Goal: Communication & Community: Ask a question

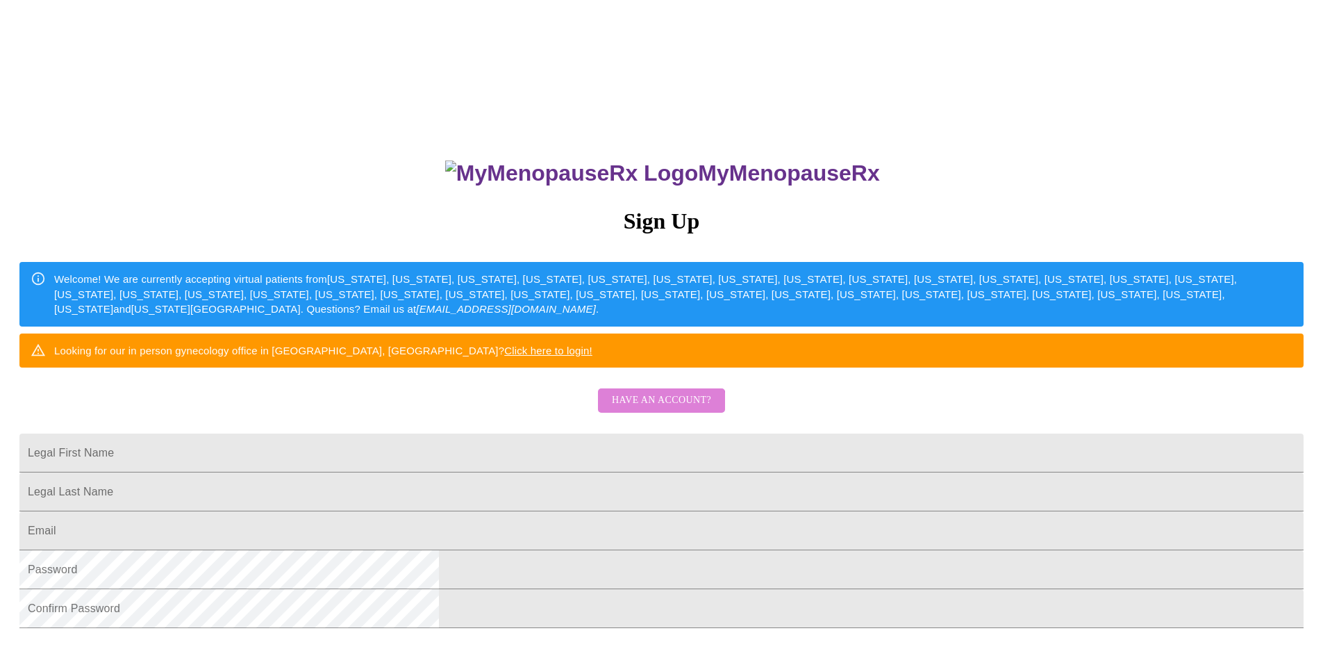
click at [655, 409] on span "Have an account?" at bounding box center [661, 400] width 99 height 17
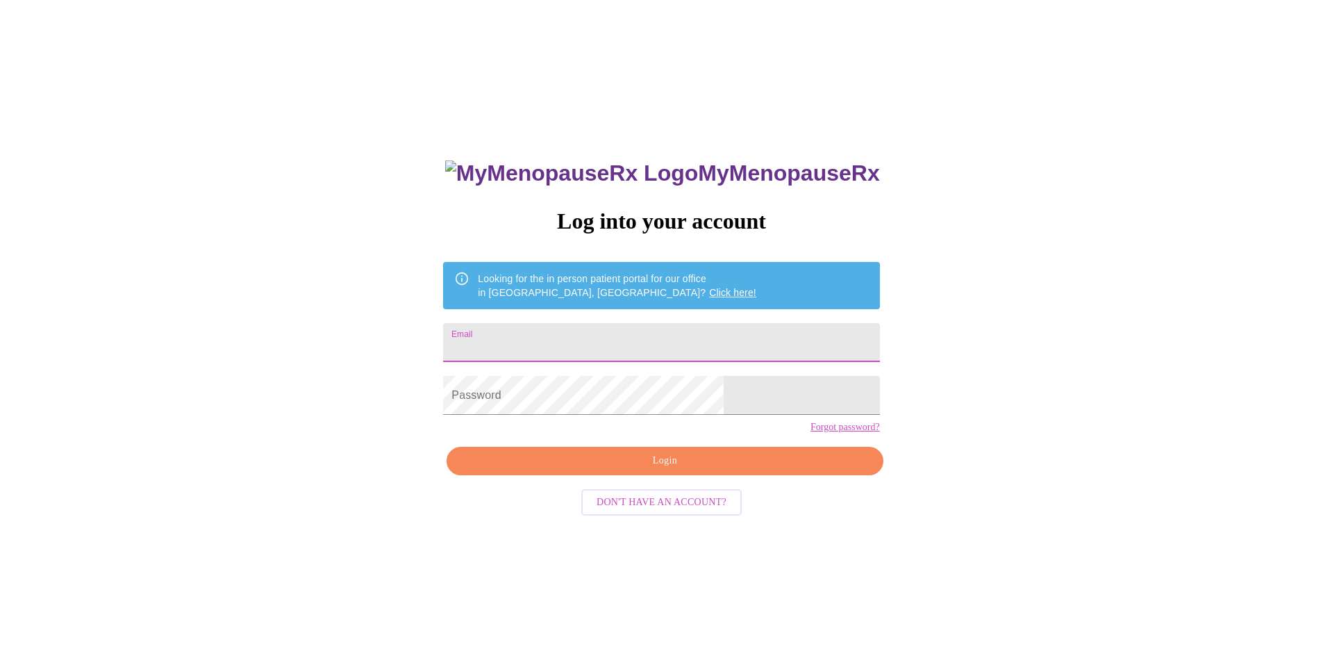
click at [577, 332] on input "Email" at bounding box center [661, 342] width 436 height 39
type input "[EMAIL_ADDRESS][DOMAIN_NAME]"
click at [607, 470] on span "Login" at bounding box center [665, 460] width 404 height 17
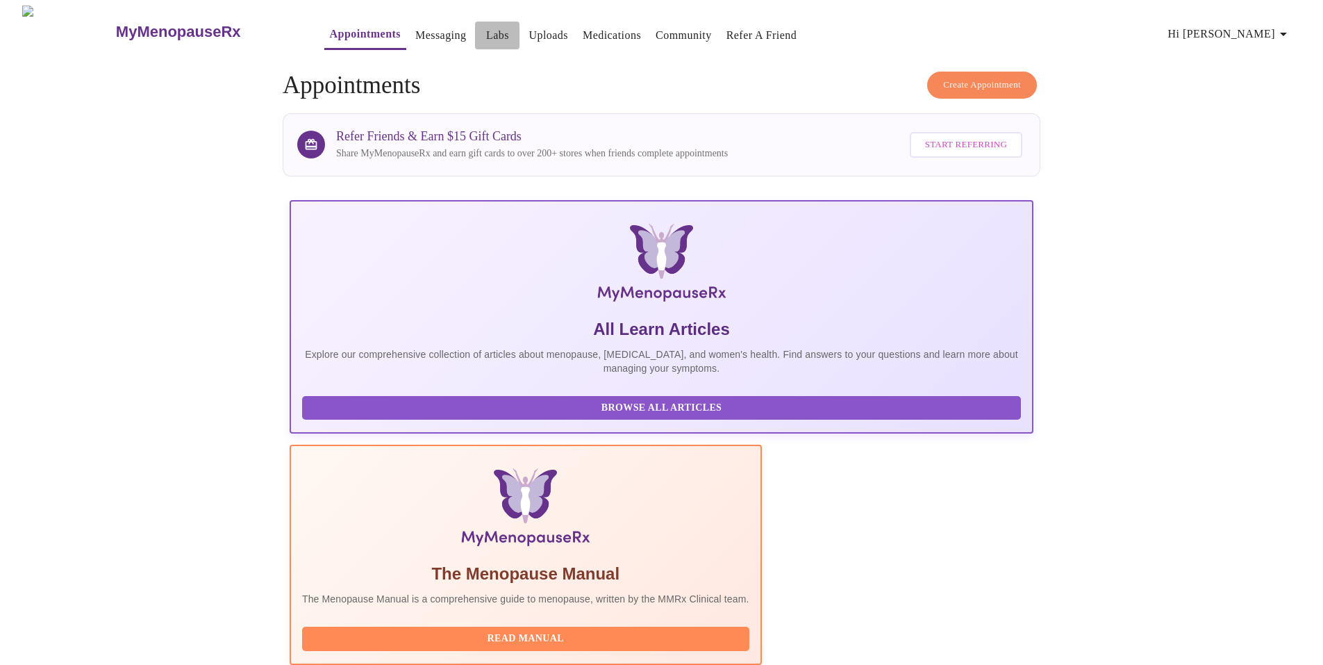
click at [486, 28] on link "Labs" at bounding box center [497, 35] width 23 height 19
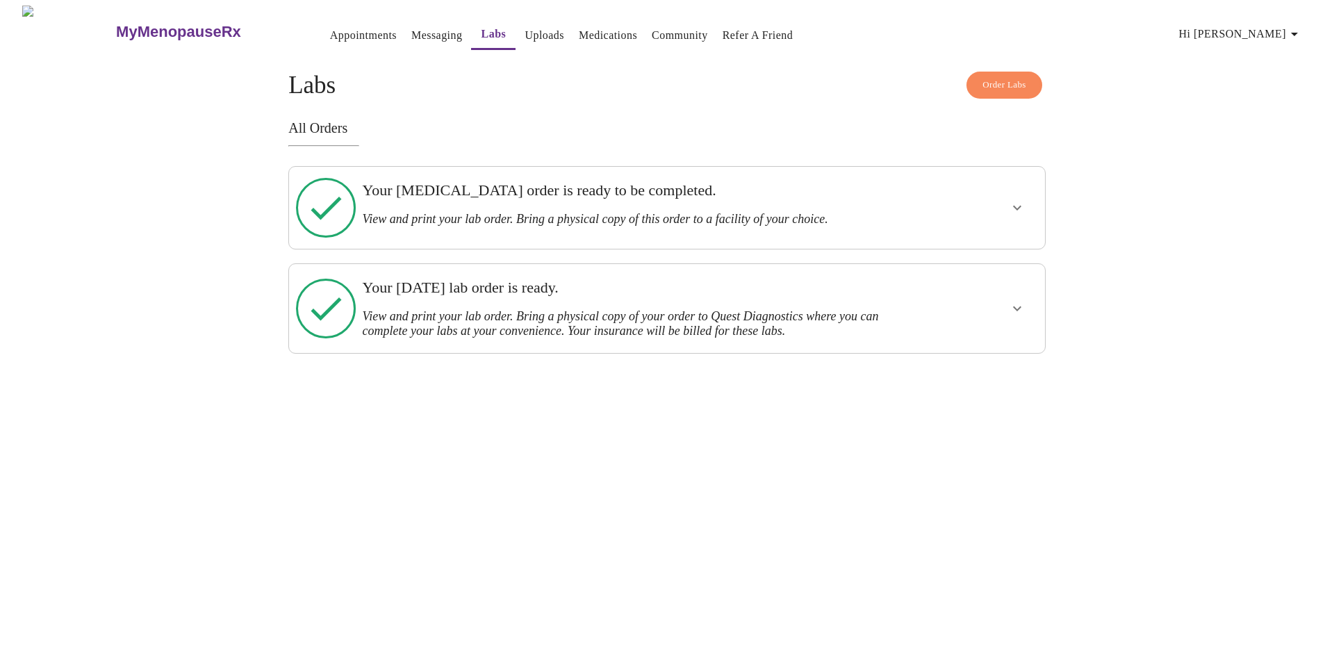
click at [525, 28] on link "Uploads" at bounding box center [545, 35] width 40 height 19
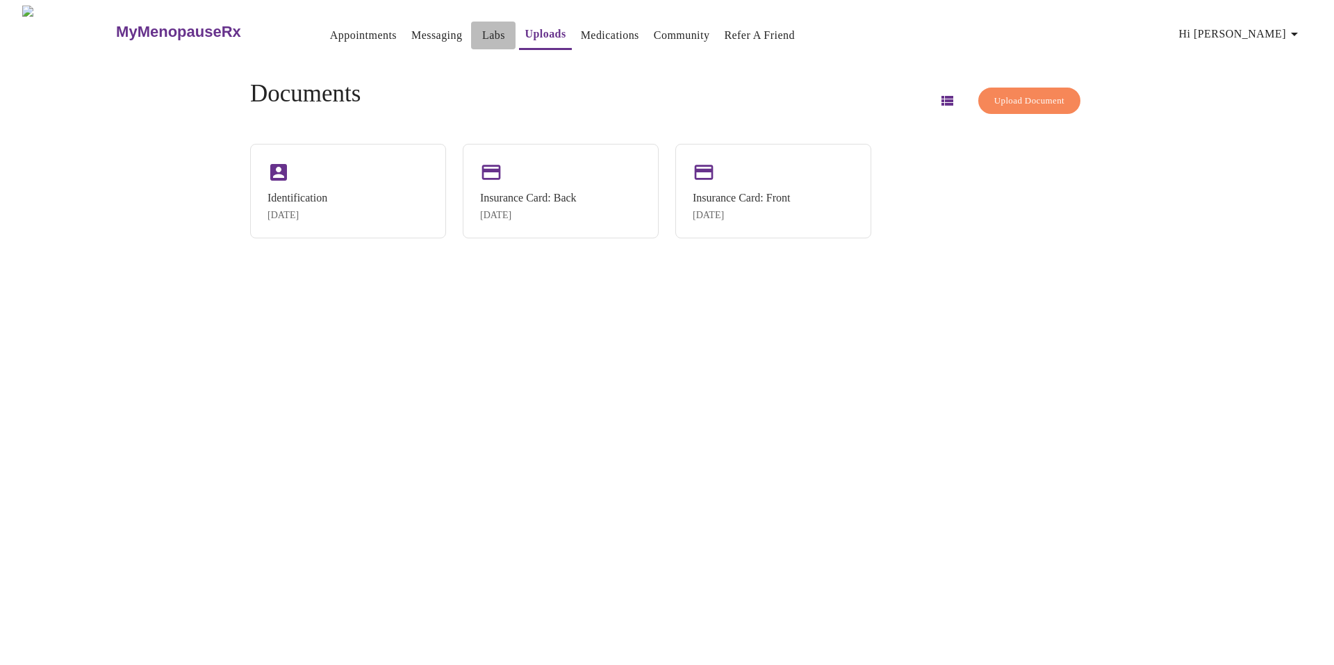
click at [482, 29] on link "Labs" at bounding box center [493, 35] width 23 height 19
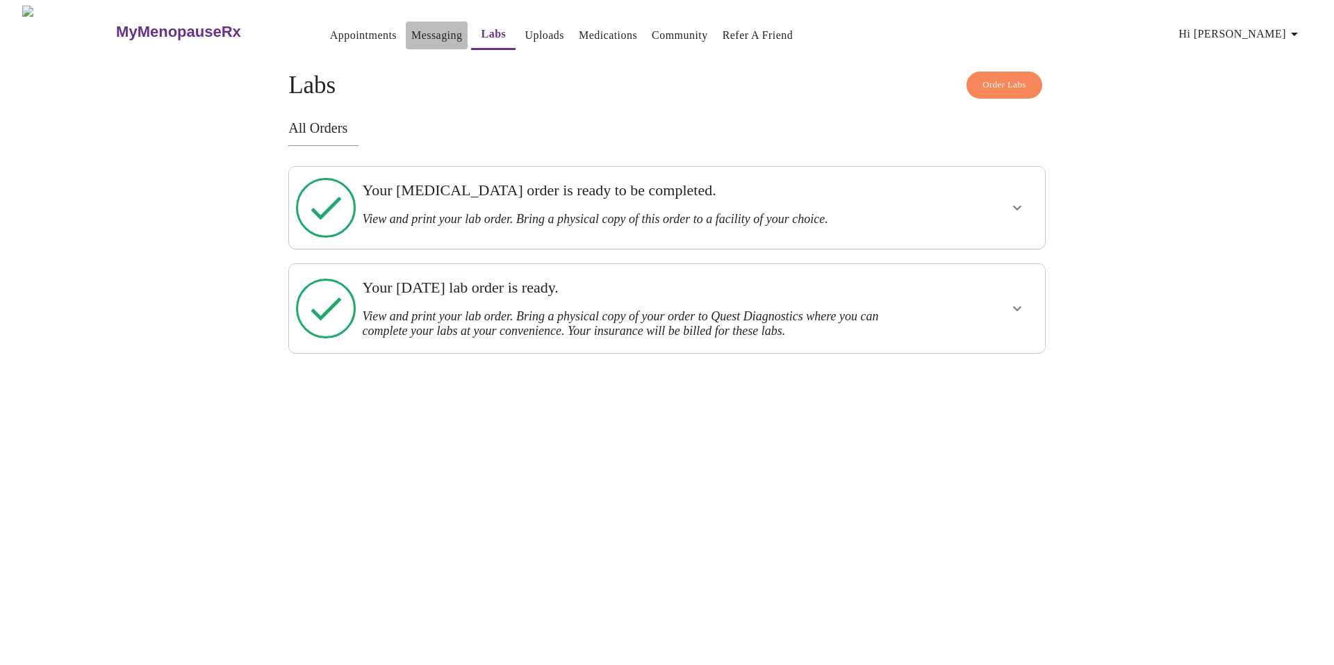
click at [411, 33] on link "Messaging" at bounding box center [436, 35] width 51 height 19
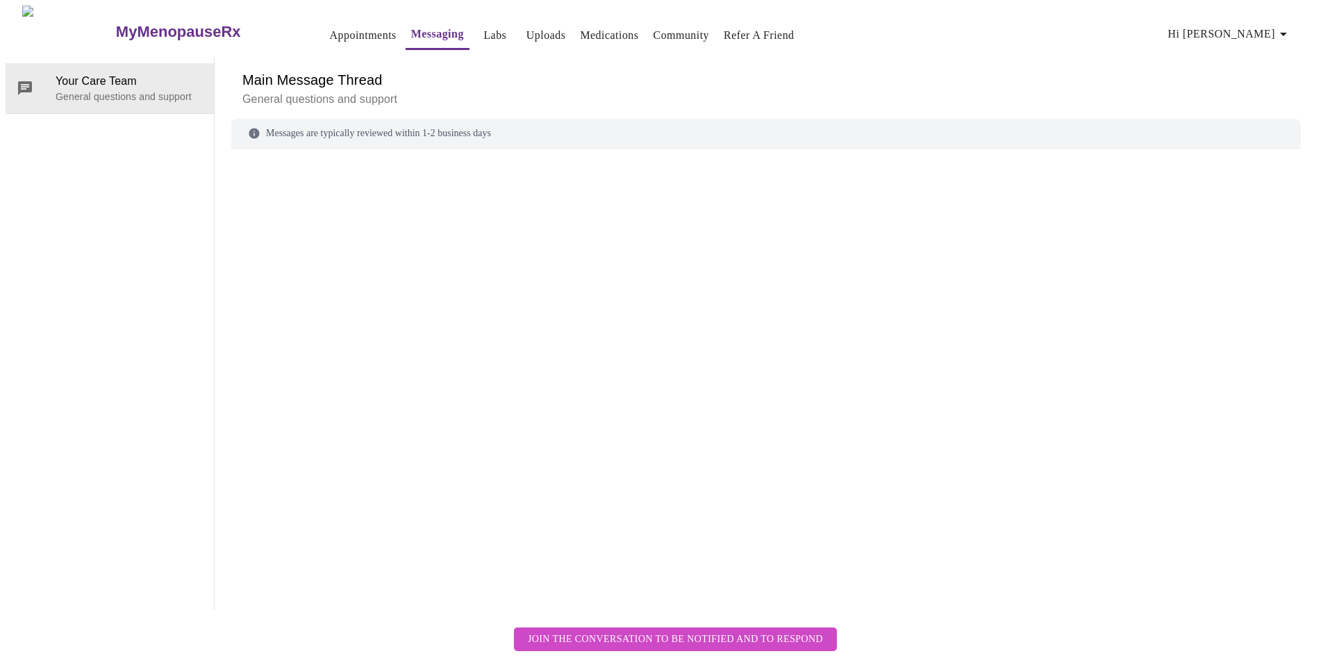
scroll to position [52, 0]
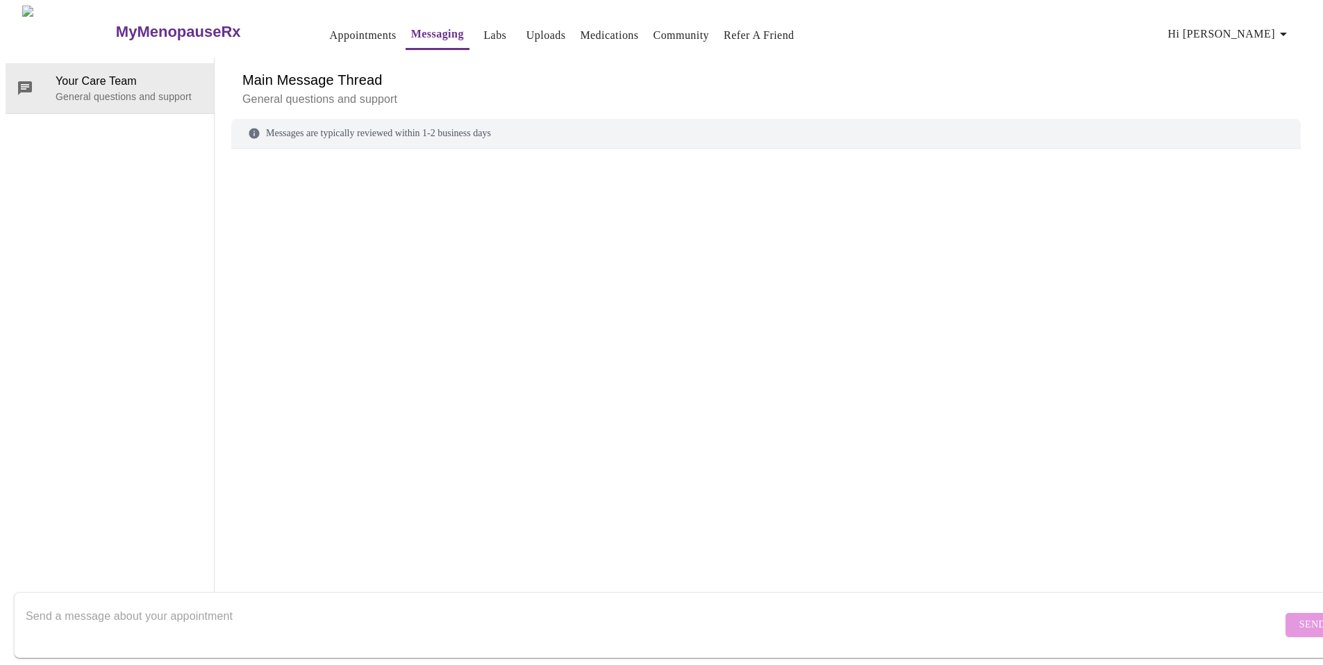
click at [229, 602] on textarea "Send a message about your appointment" at bounding box center [654, 624] width 1257 height 44
click at [638, 602] on textarea "i went in for the labs ordered and they told ne that my insurance would not pay…" at bounding box center [654, 624] width 1257 height 44
click at [690, 602] on textarea "i went in for the labs ordered and they told ne that my insurance would not pay…" at bounding box center [654, 624] width 1257 height 44
drag, startPoint x: 26, startPoint y: 602, endPoint x: 38, endPoint y: 638, distance: 37.8
type textarea "I went in for the labs ordered and they told me that my insurance would not pay…"
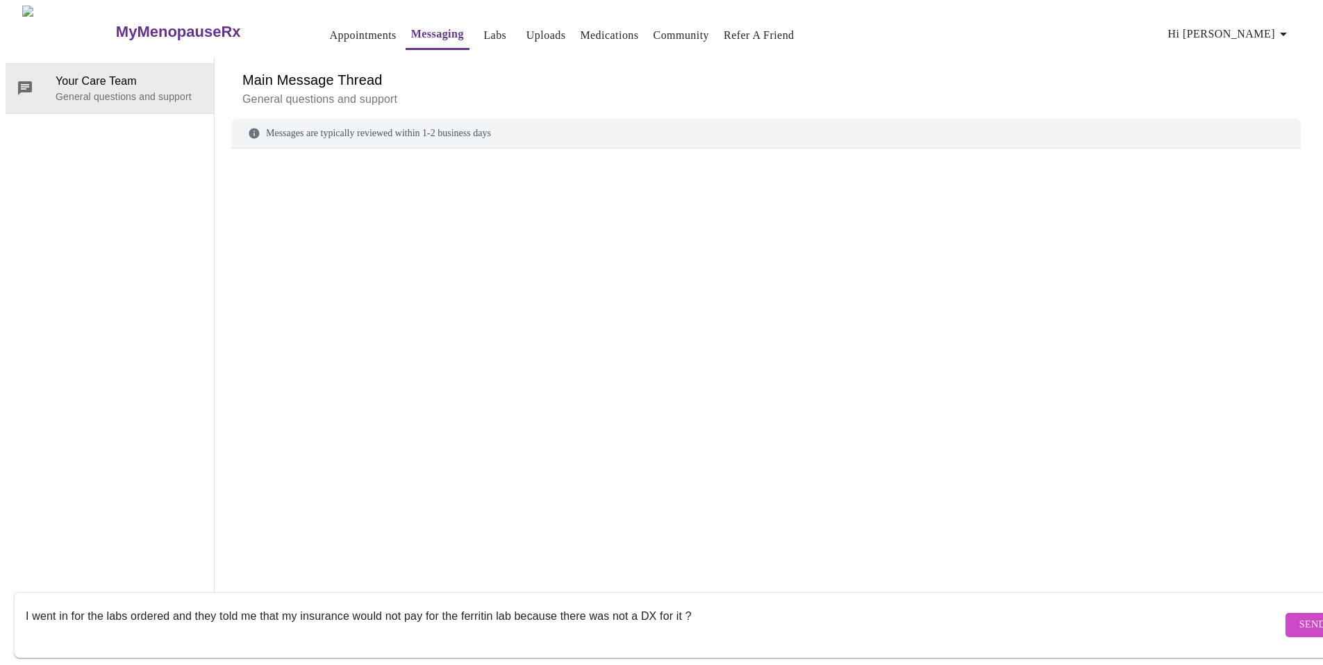
click at [1286, 613] on button "Send" at bounding box center [1313, 625] width 54 height 24
